Goal: Find contact information: Find contact information

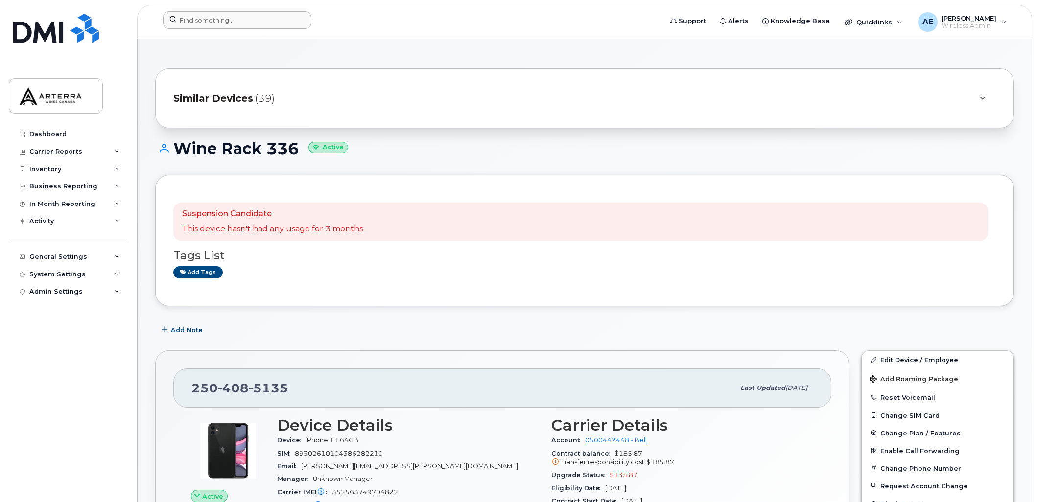
scroll to position [98, 0]
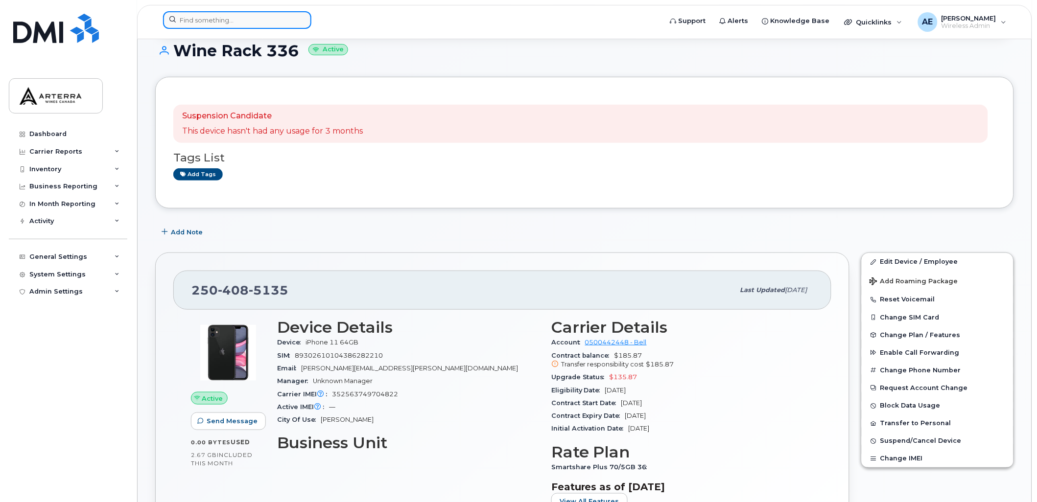
click at [240, 20] on input at bounding box center [237, 20] width 148 height 18
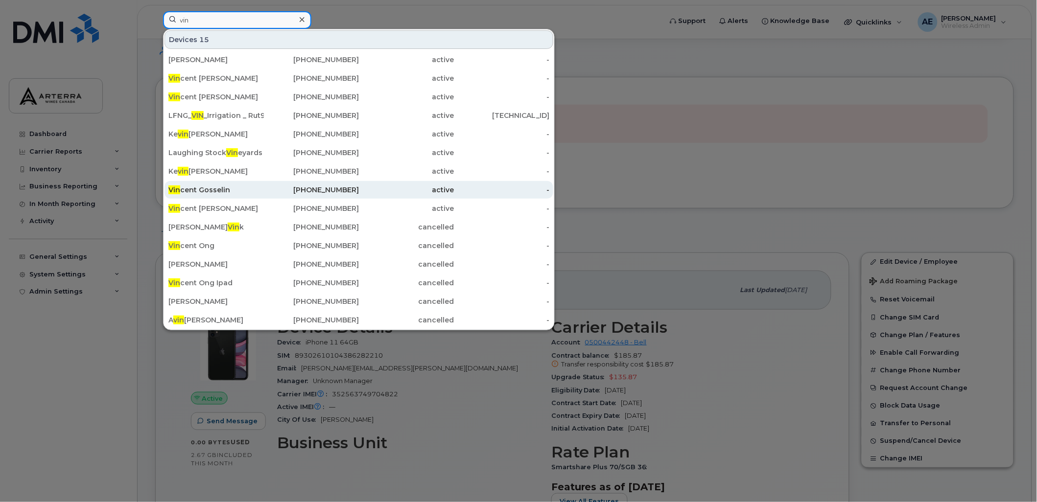
type input "vin"
drag, startPoint x: 227, startPoint y: 187, endPoint x: 227, endPoint y: 194, distance: 7.4
click at [227, 187] on div "Vin cent Gosselin" at bounding box center [215, 190] width 95 height 10
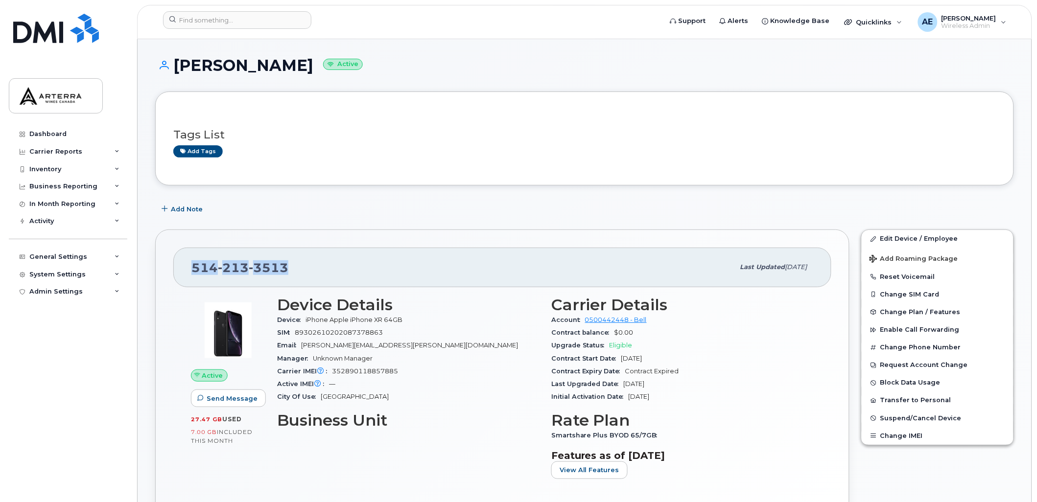
drag, startPoint x: 290, startPoint y: 262, endPoint x: 188, endPoint y: 264, distance: 101.3
click at [188, 264] on div "[PHONE_NUMBER] Last updated [DATE]" at bounding box center [502, 267] width 658 height 39
drag, startPoint x: 188, startPoint y: 264, endPoint x: 235, endPoint y: 271, distance: 47.4
copy span "[PHONE_NUMBER]"
